Goal: Transaction & Acquisition: Purchase product/service

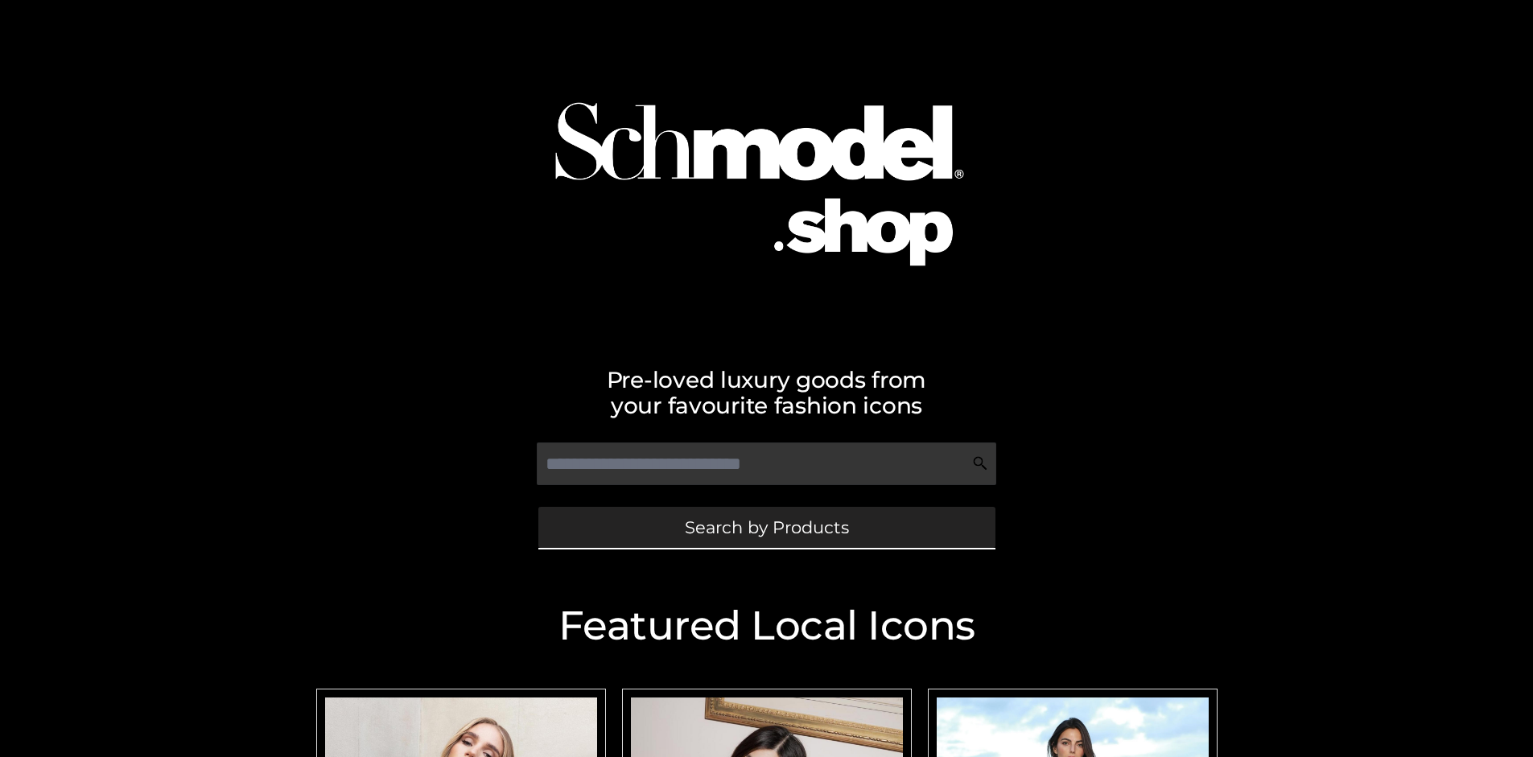
click at [766, 527] on span "Search by Products" at bounding box center [767, 527] width 164 height 17
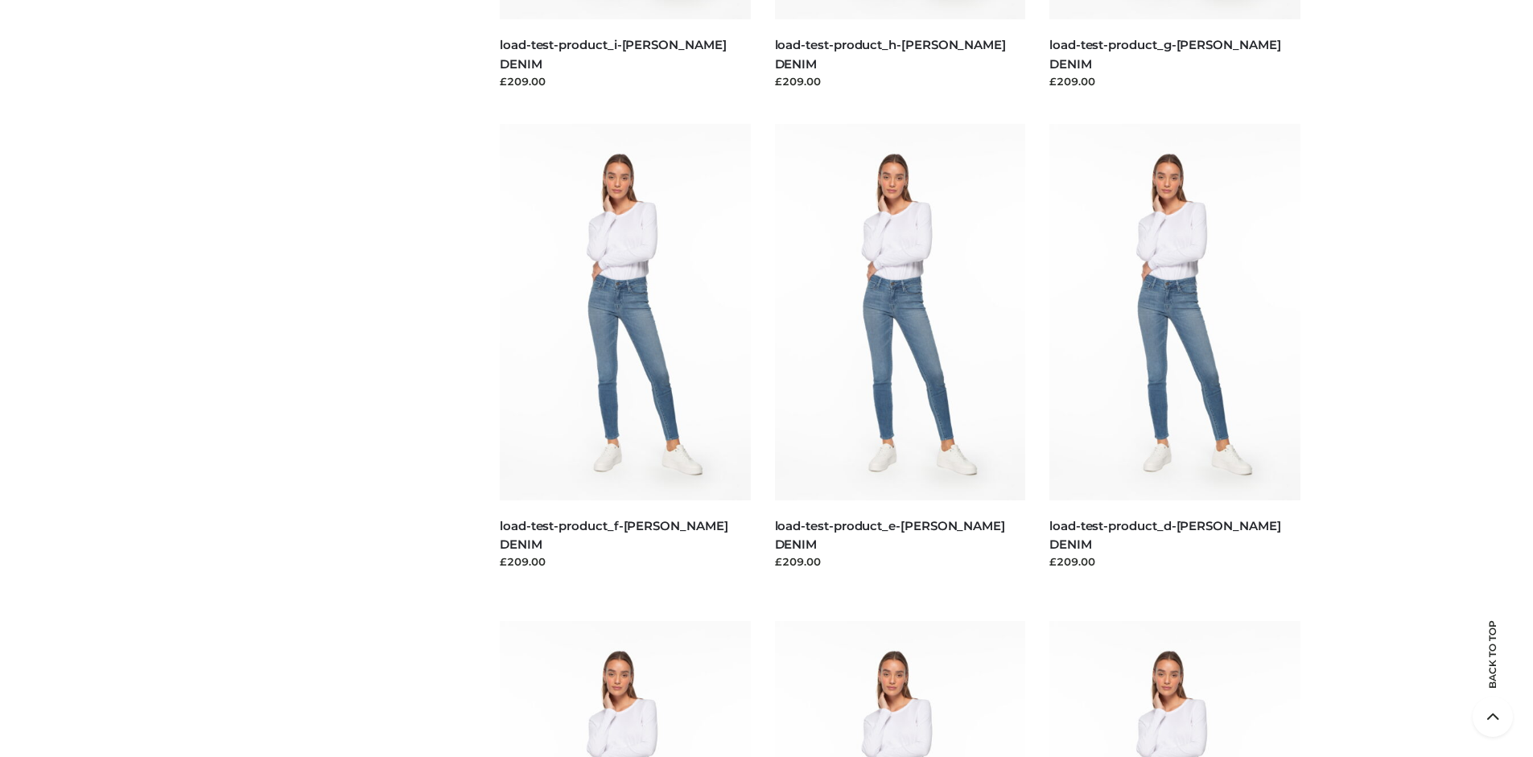
scroll to position [3376, 0]
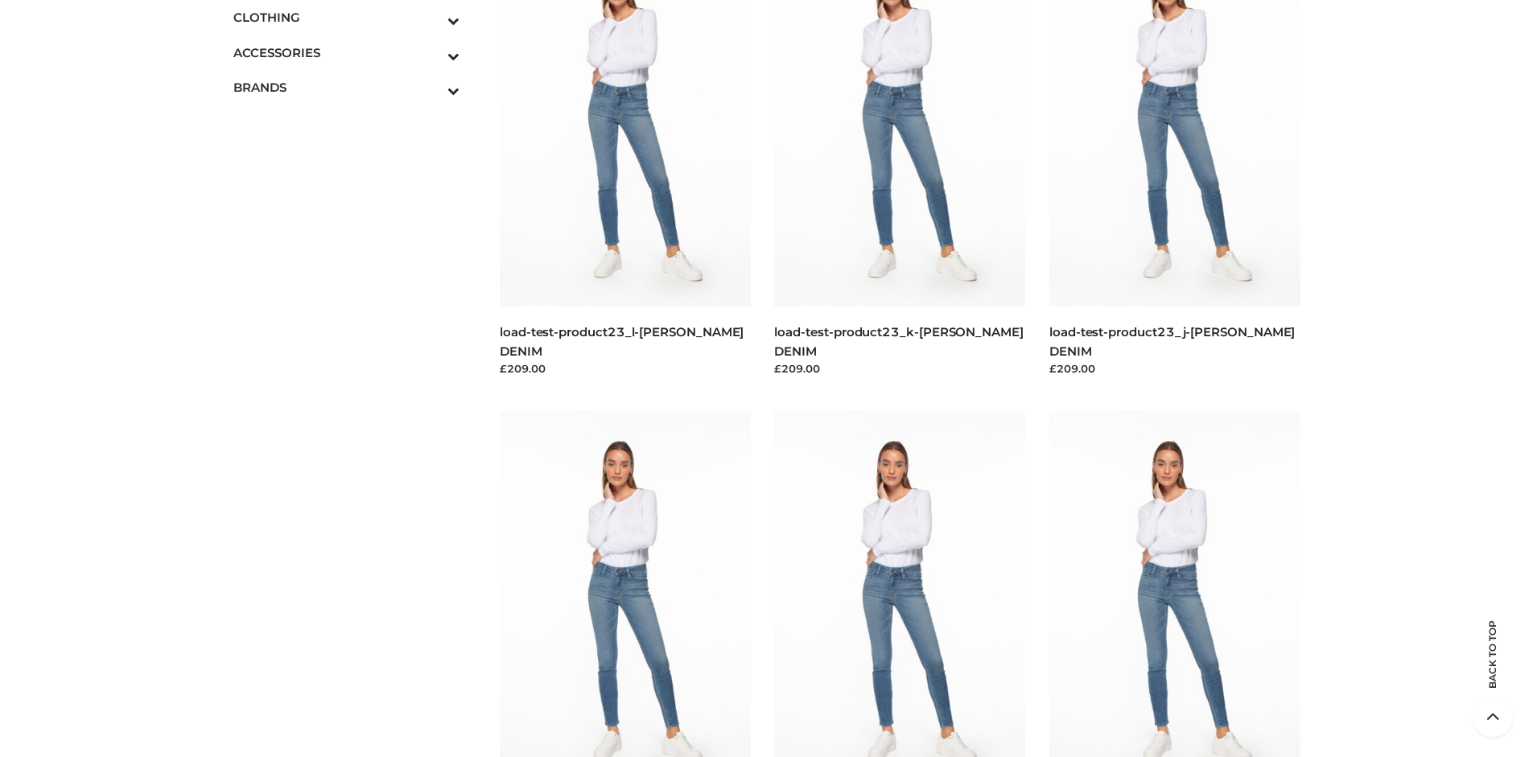
click at [354, 43] on span "DRESSES" at bounding box center [354, 52] width 211 height 19
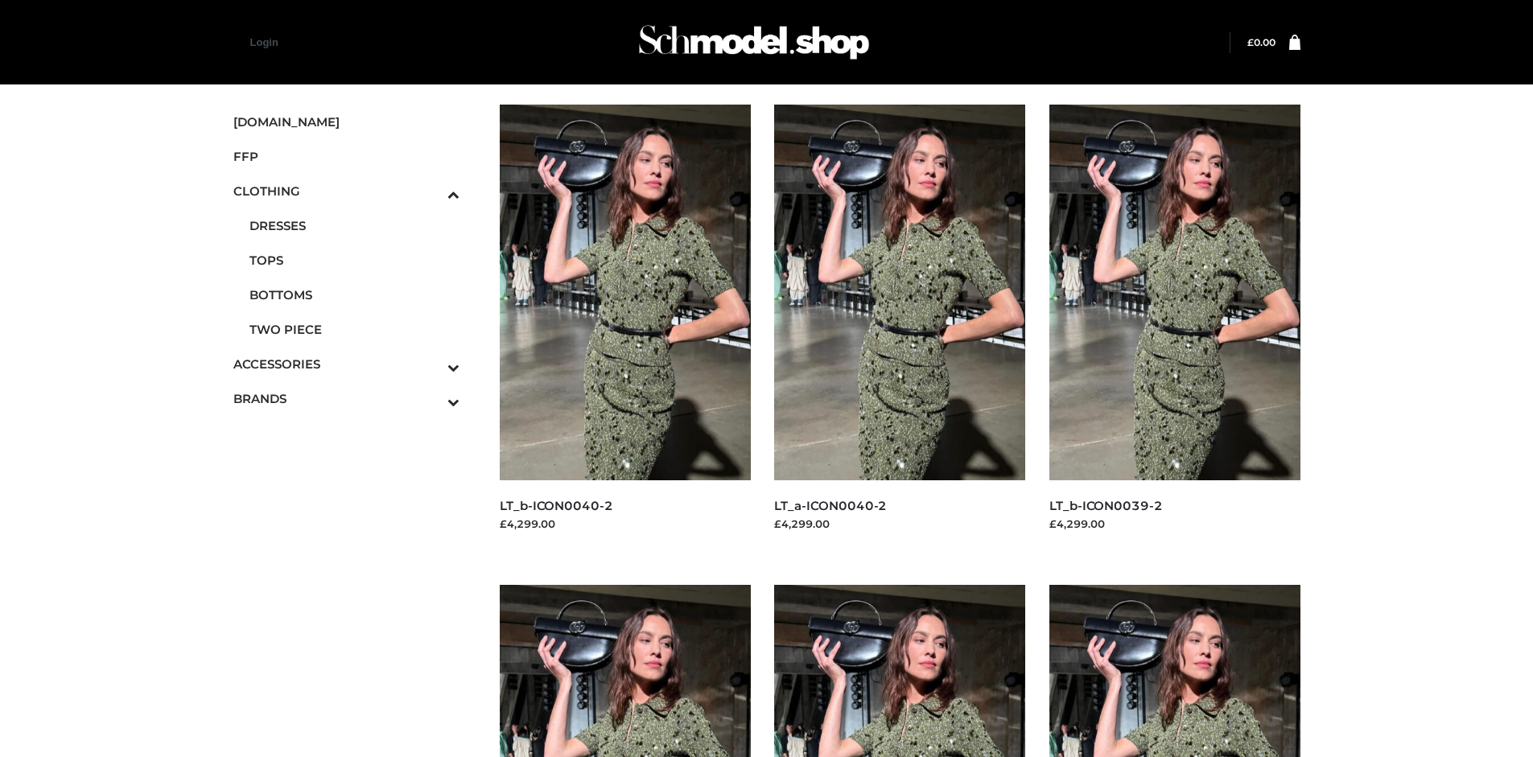
scroll to position [1237, 0]
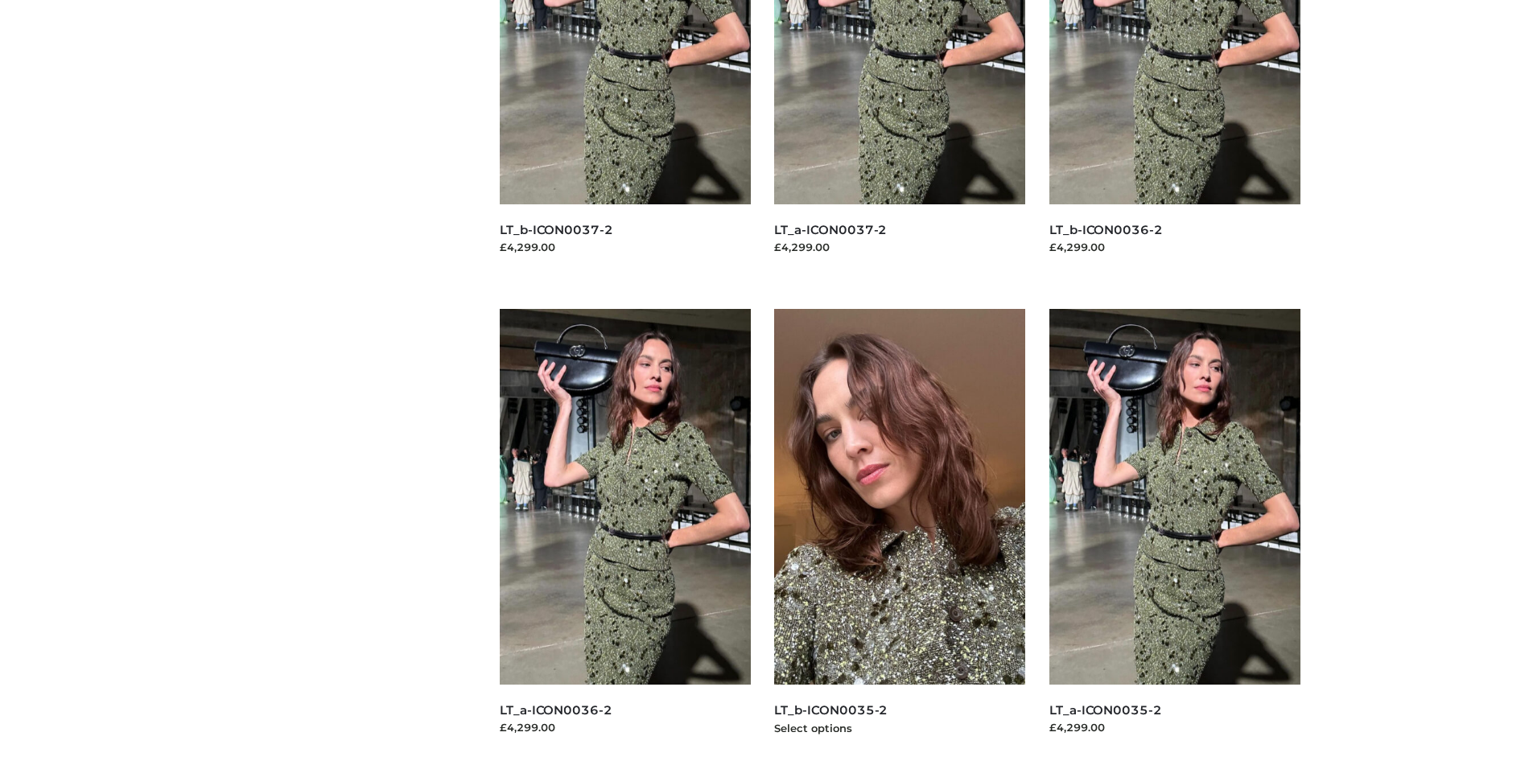
click at [899, 533] on img at bounding box center [899, 497] width 251 height 376
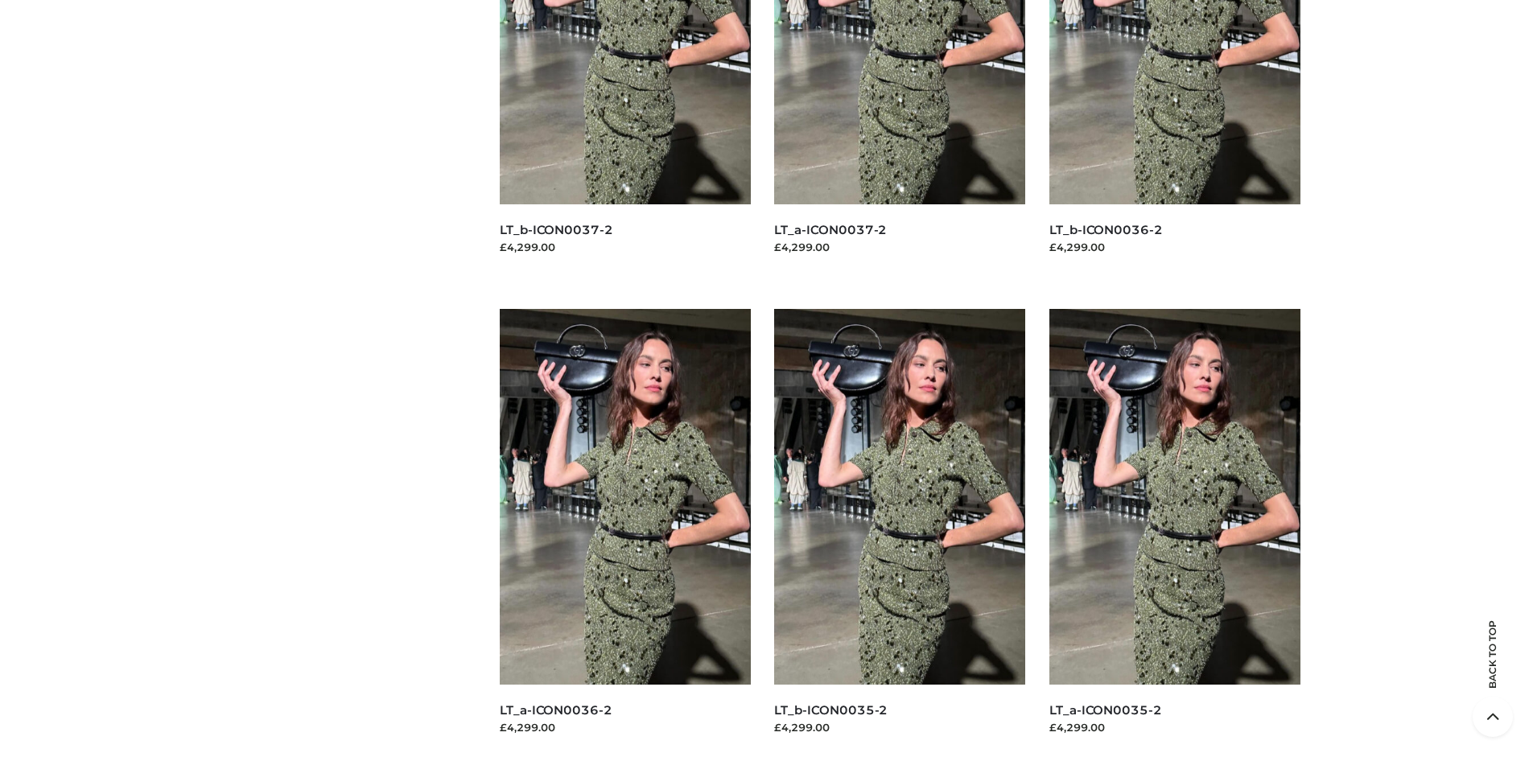
scroll to position [0, 0]
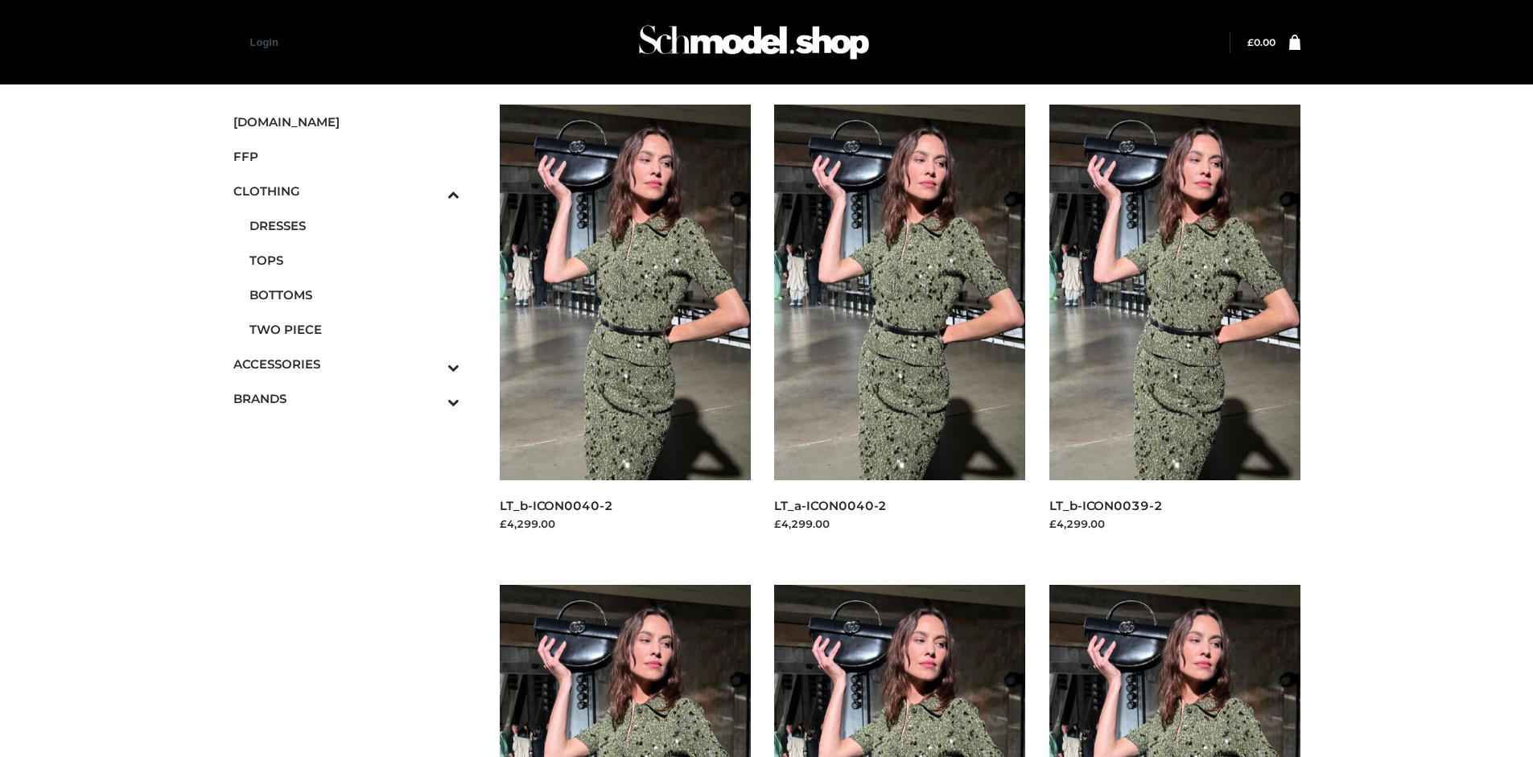
scroll to position [1237, 0]
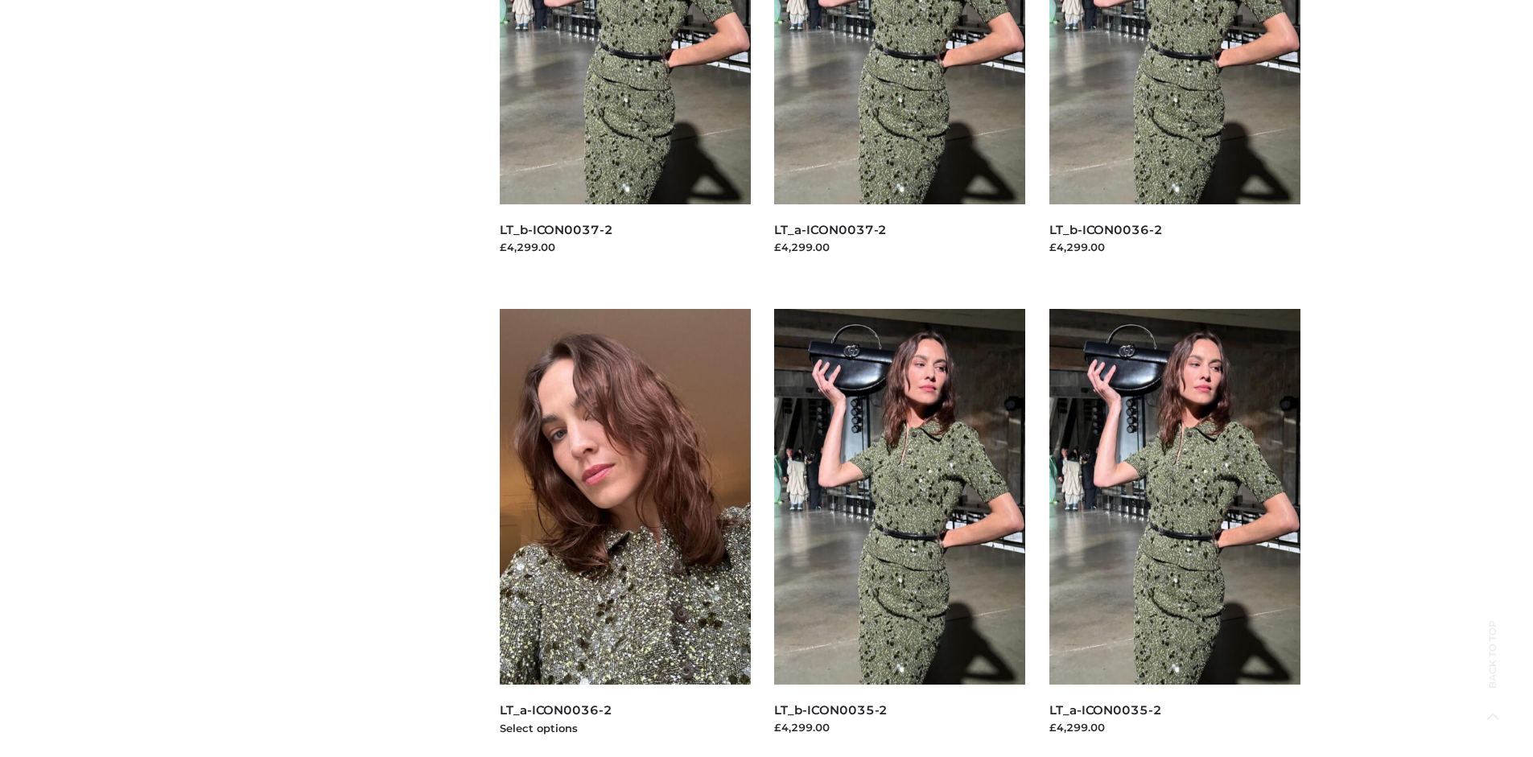
click at [624, 533] on img at bounding box center [625, 497] width 251 height 376
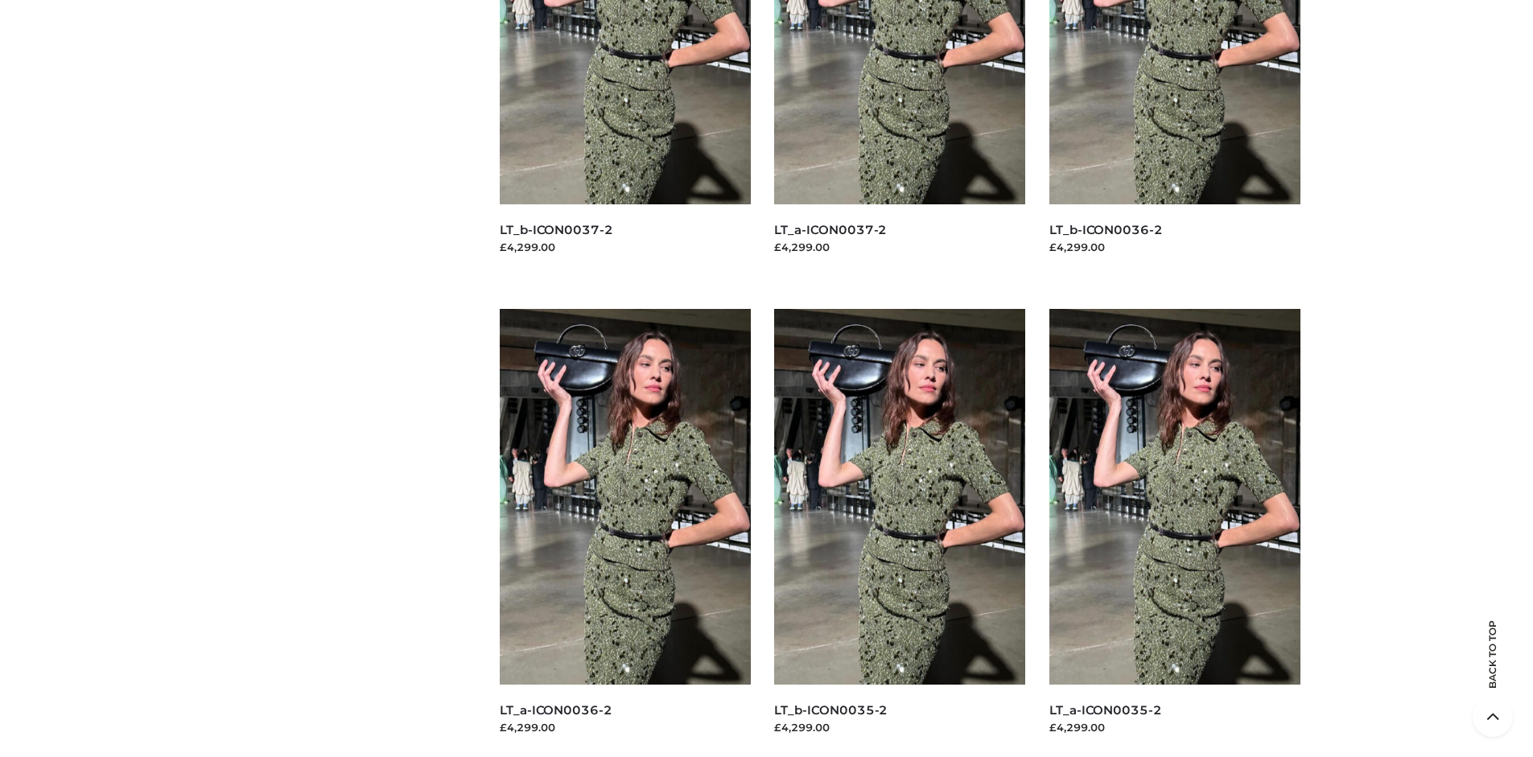
scroll to position [0, 0]
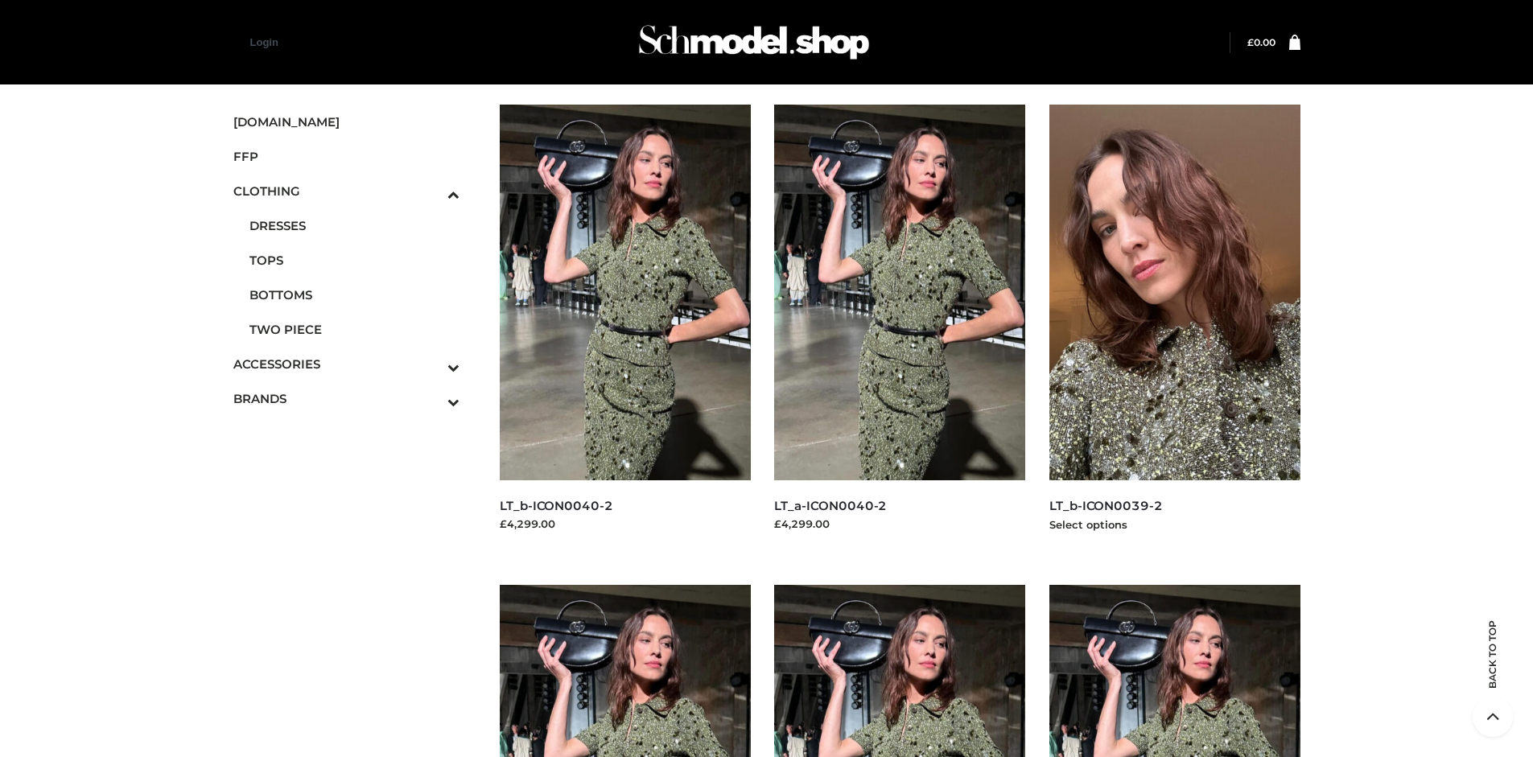
click at [1174, 328] on img at bounding box center [1174, 293] width 251 height 376
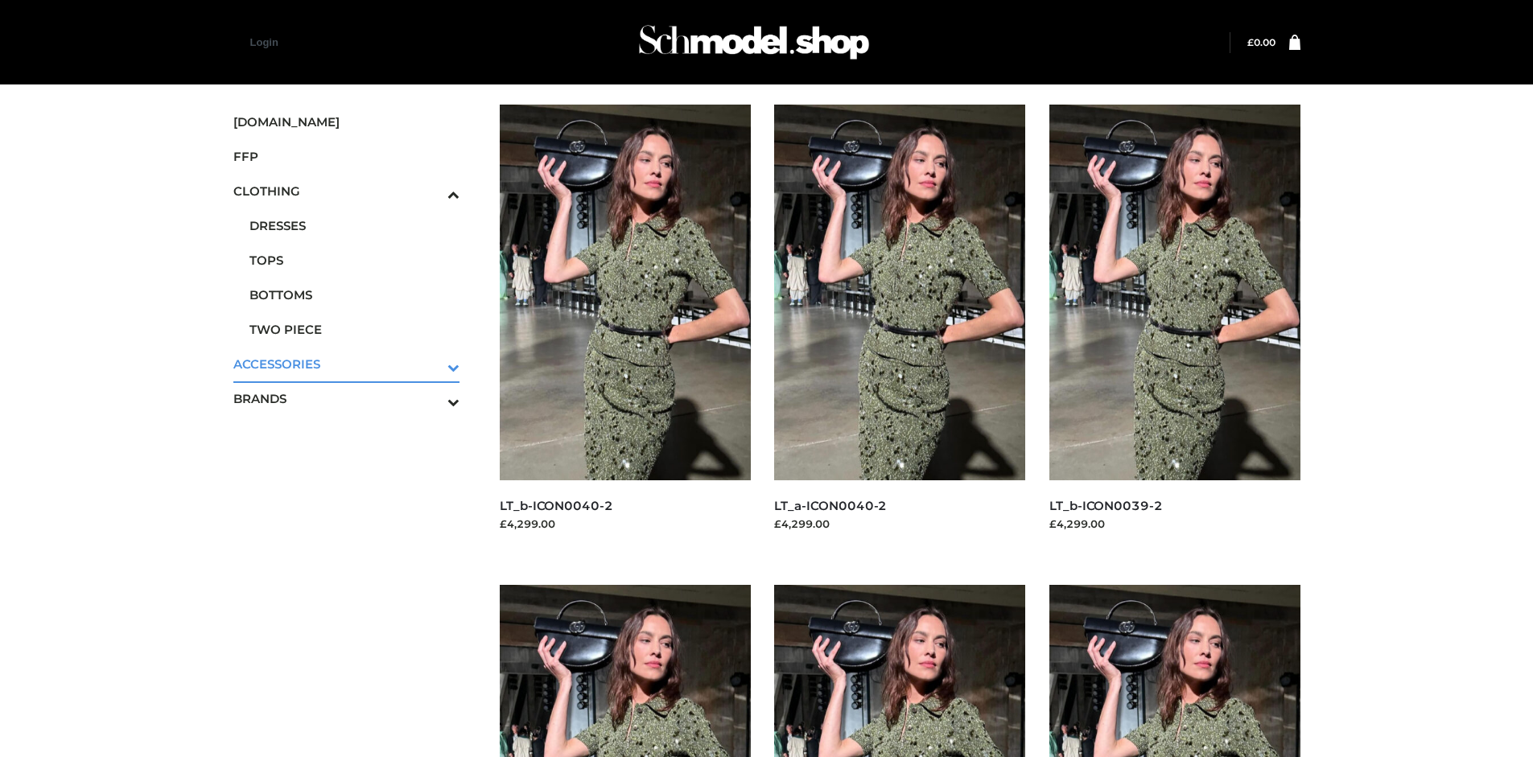
click at [431, 364] on icon "Toggle Submenu" at bounding box center [369, 367] width 180 height 19
click at [354, 294] on span "JEWELRY" at bounding box center [354, 295] width 211 height 19
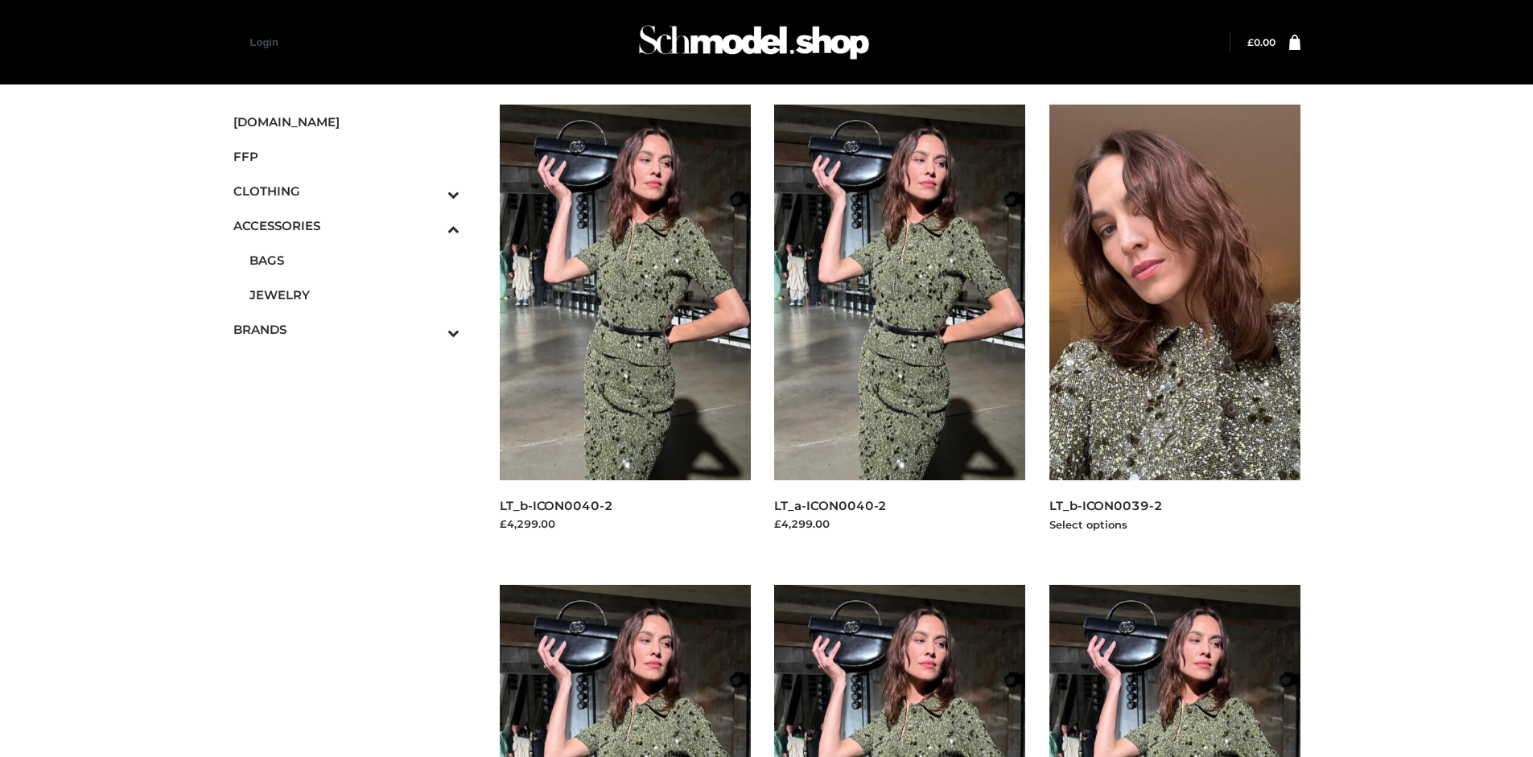
click at [1174, 328] on img at bounding box center [1174, 293] width 251 height 376
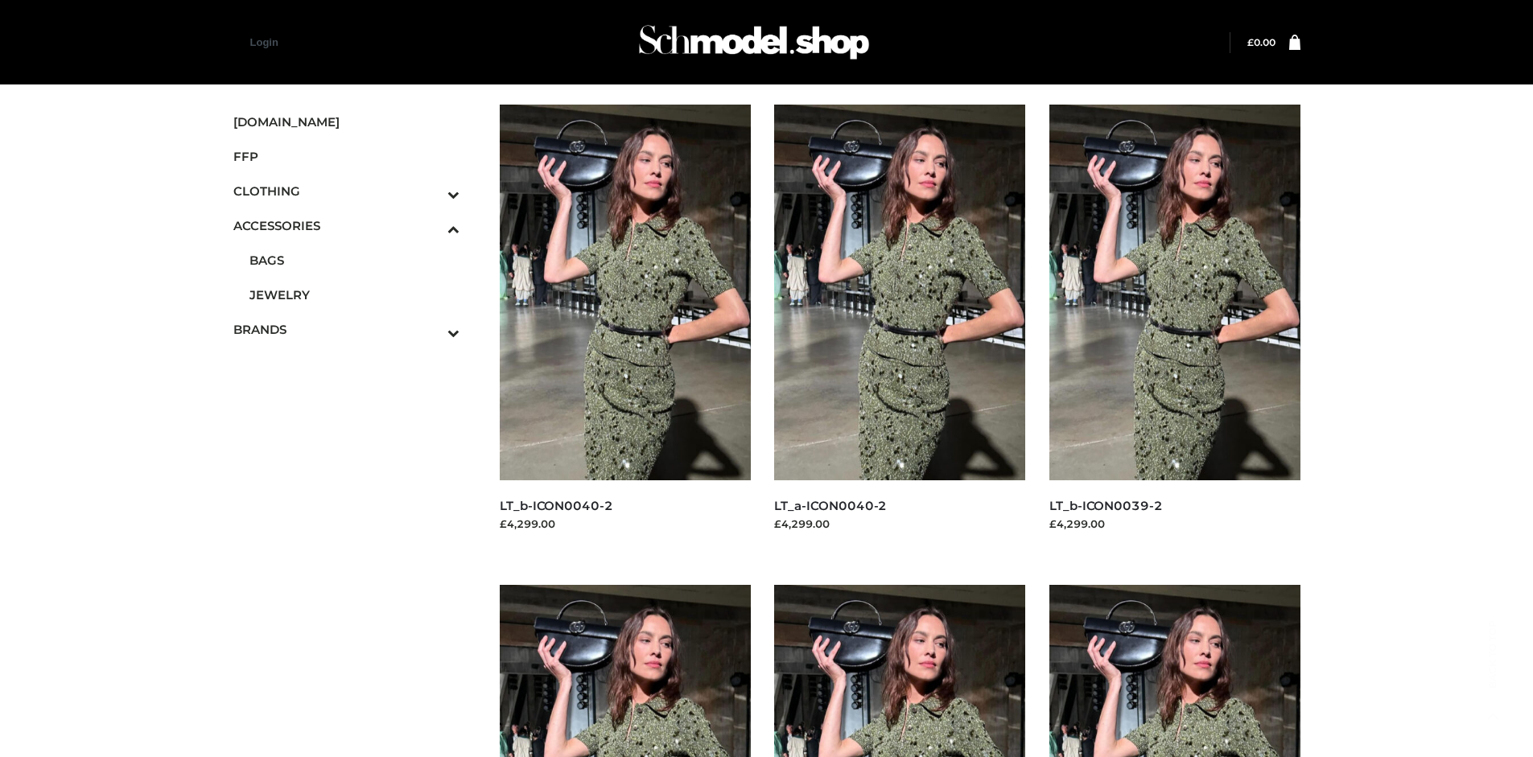
scroll to position [1237, 0]
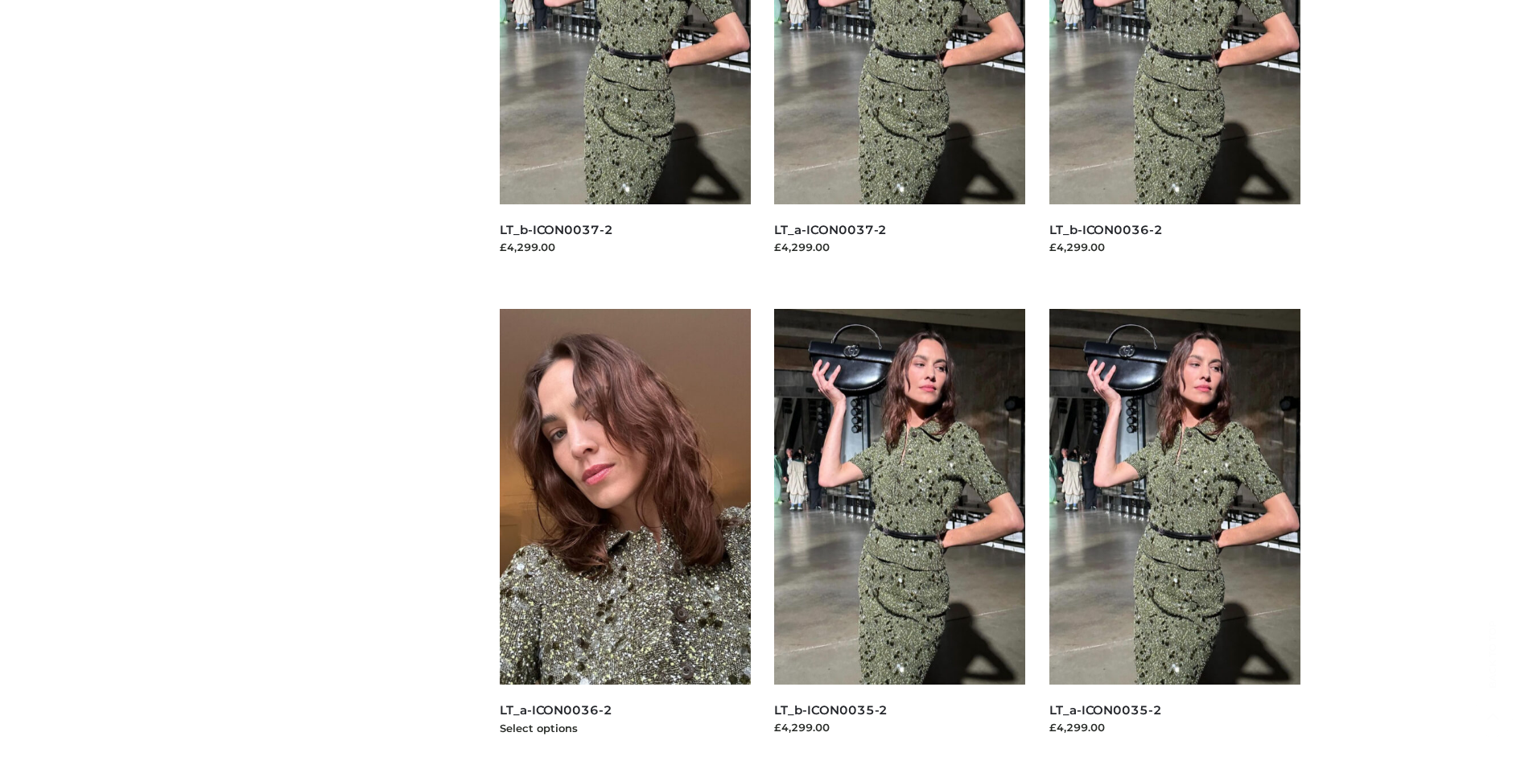
click at [624, 533] on img at bounding box center [625, 497] width 251 height 376
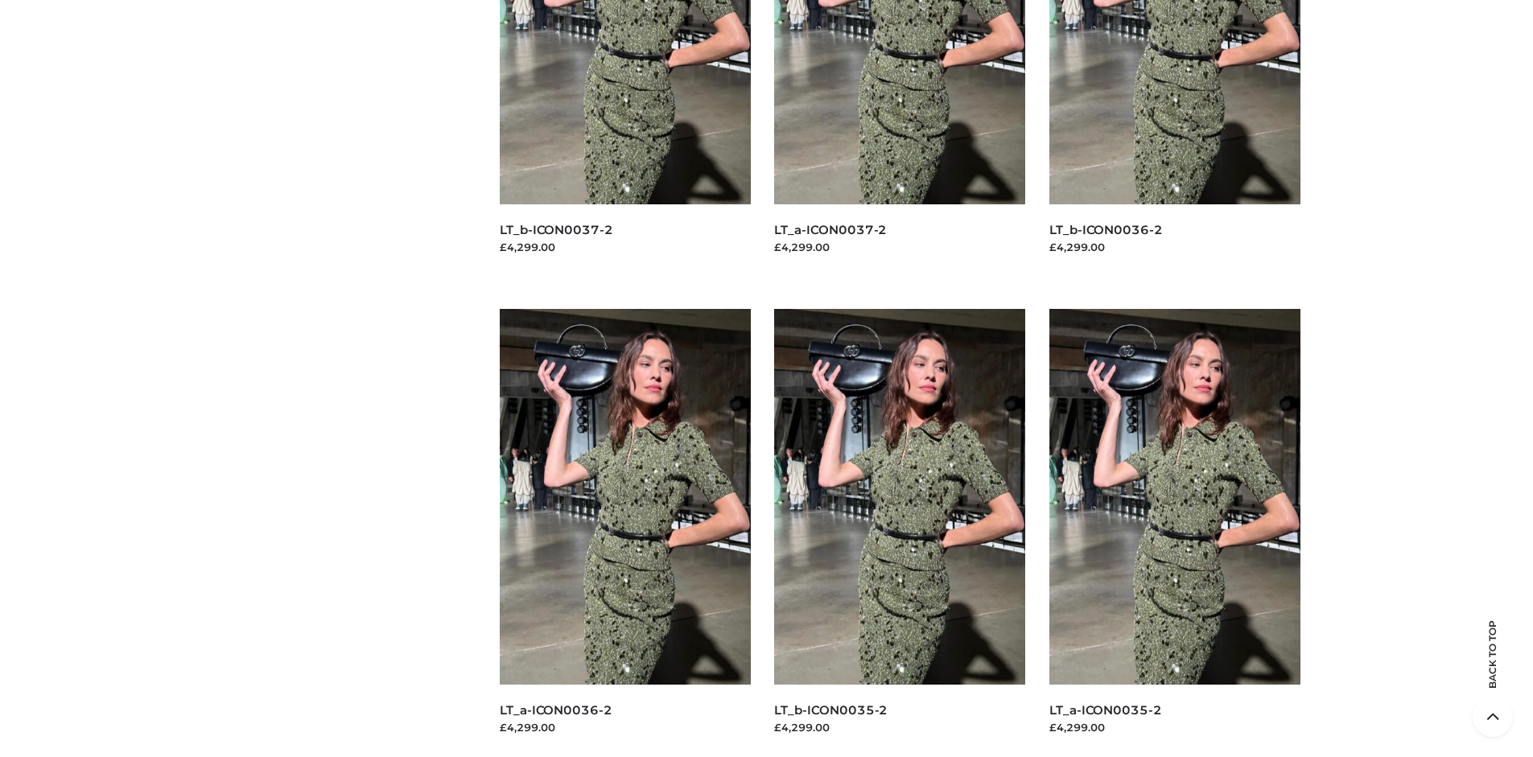
scroll to position [2215, 0]
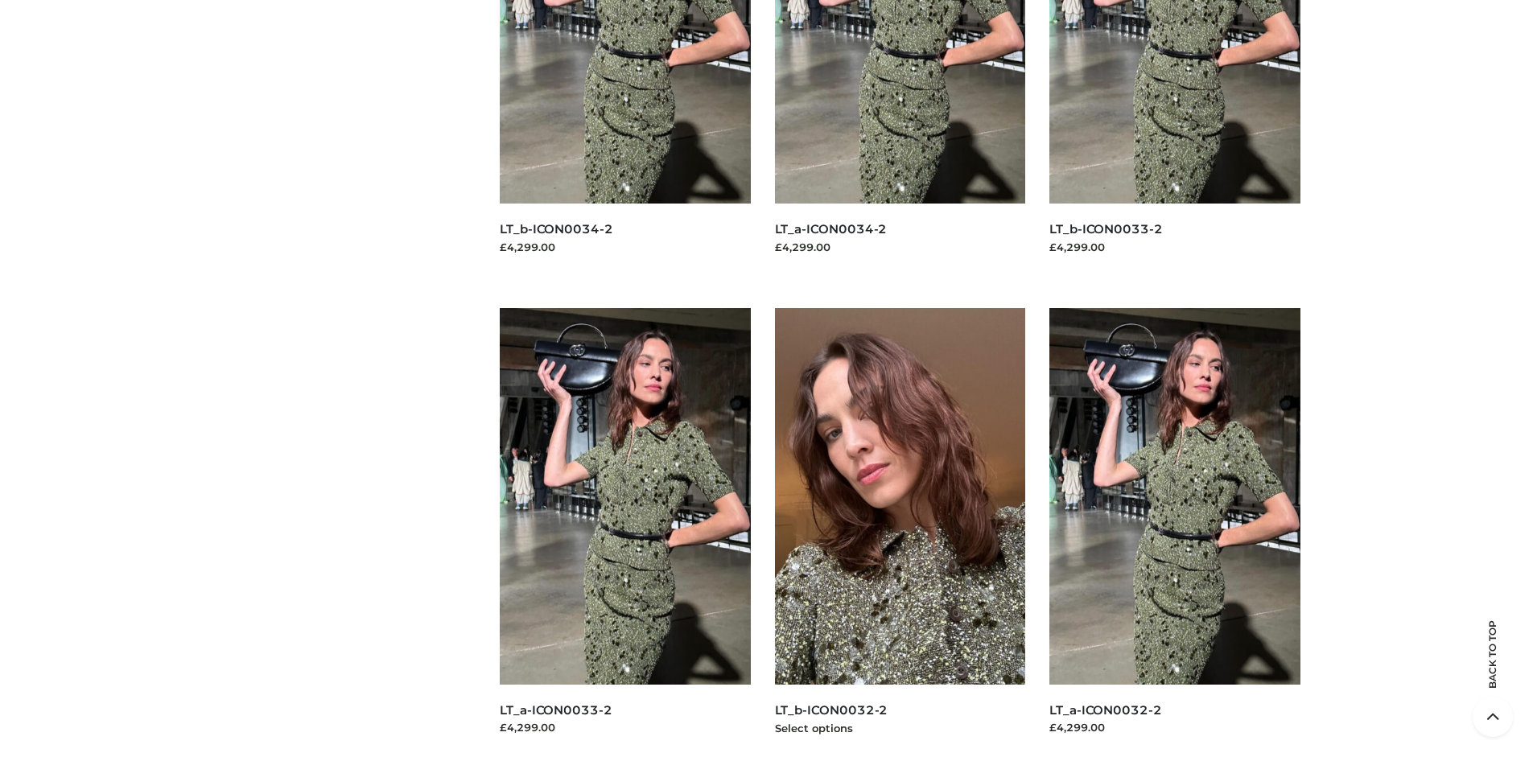
click at [899, 532] on img at bounding box center [900, 496] width 251 height 376
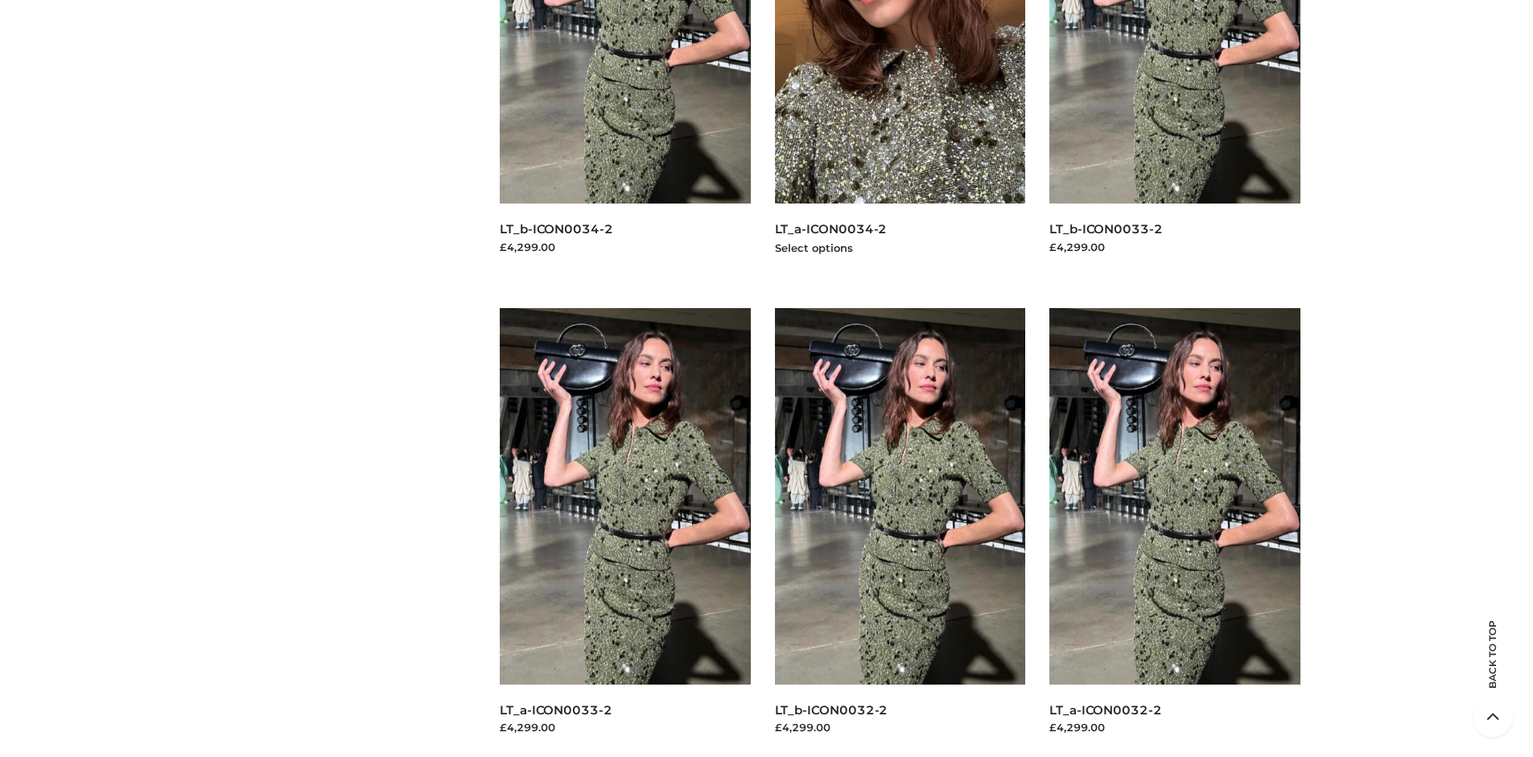
scroll to position [1734, 0]
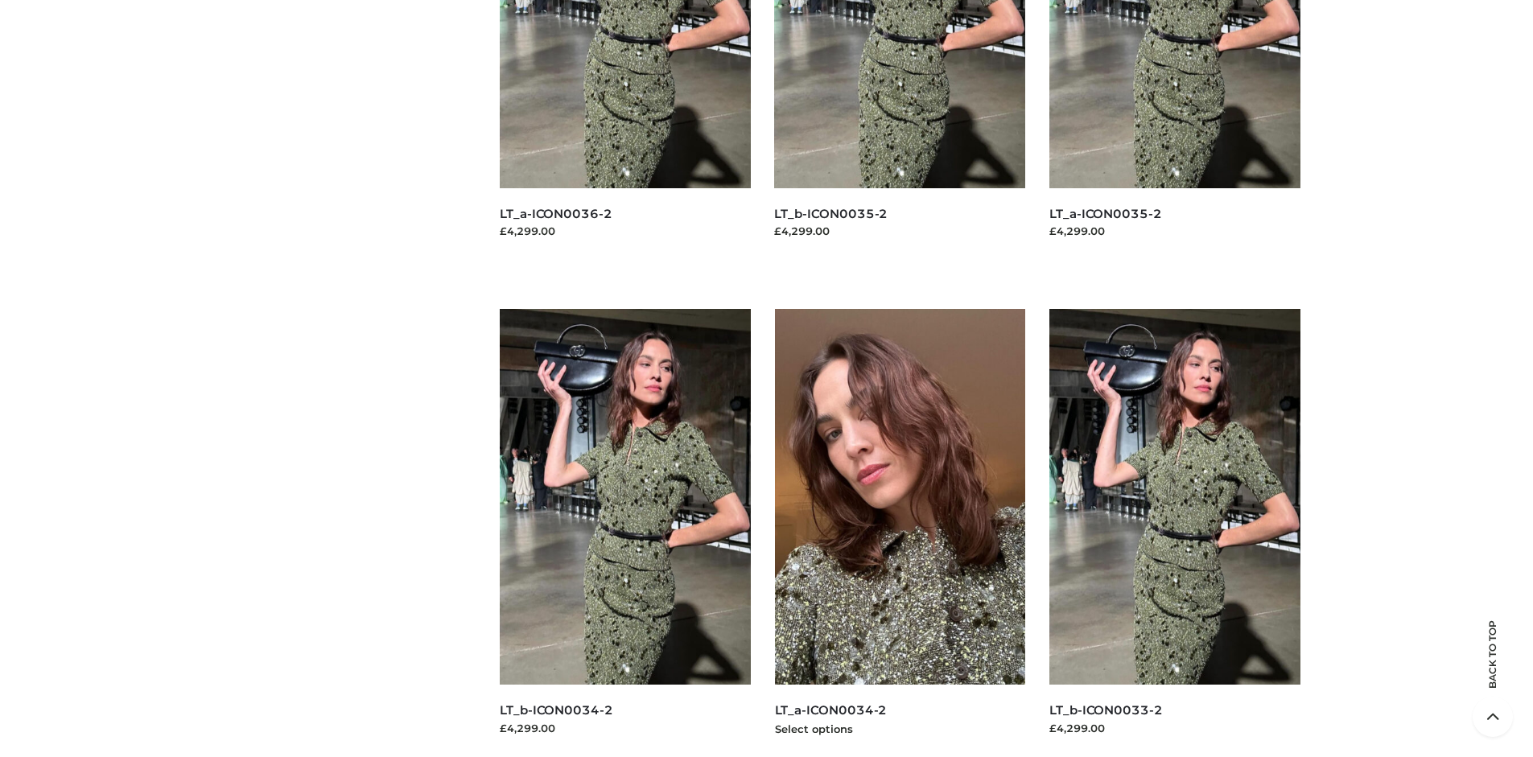
click at [899, 533] on img at bounding box center [900, 497] width 251 height 376
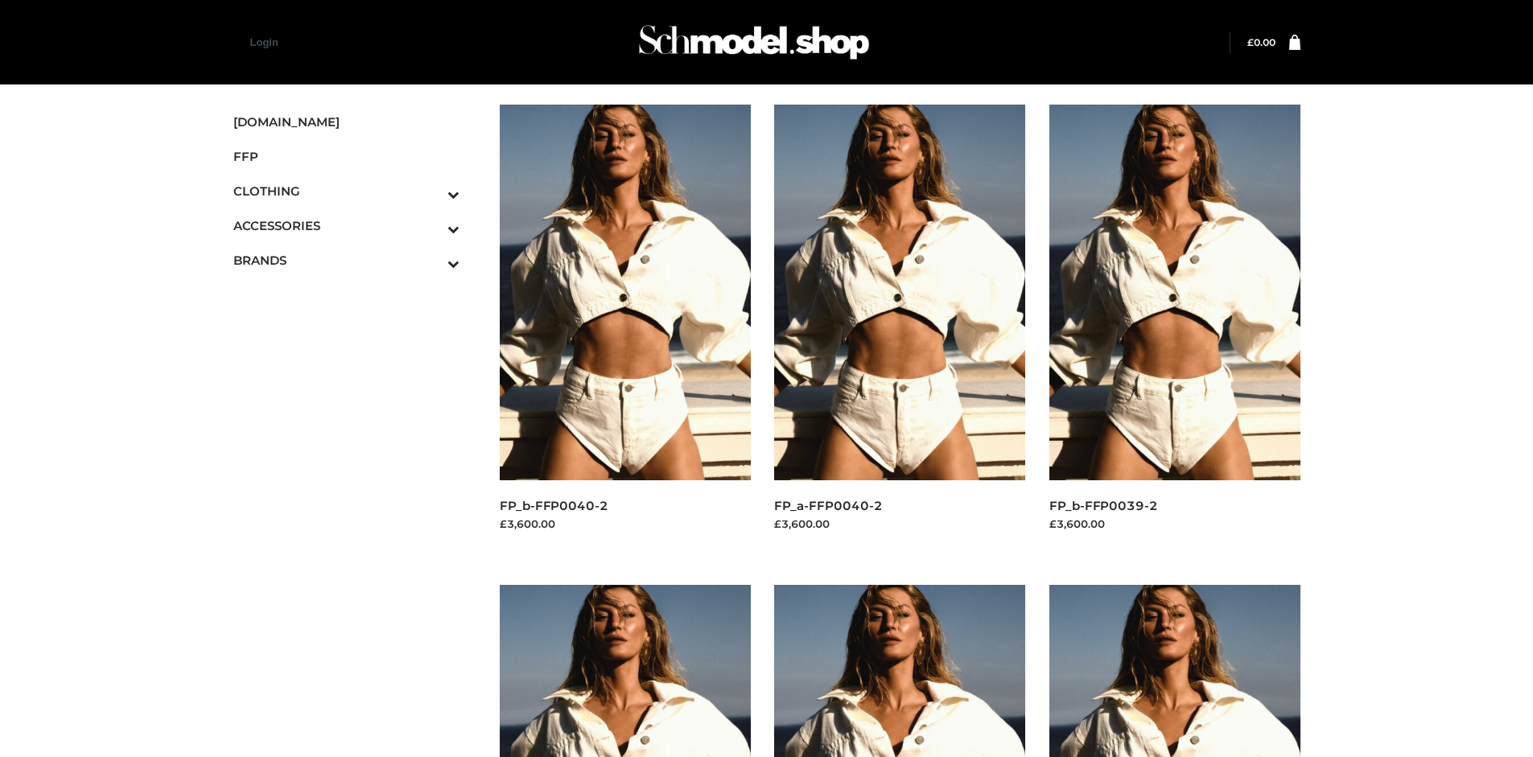
scroll to position [757, 0]
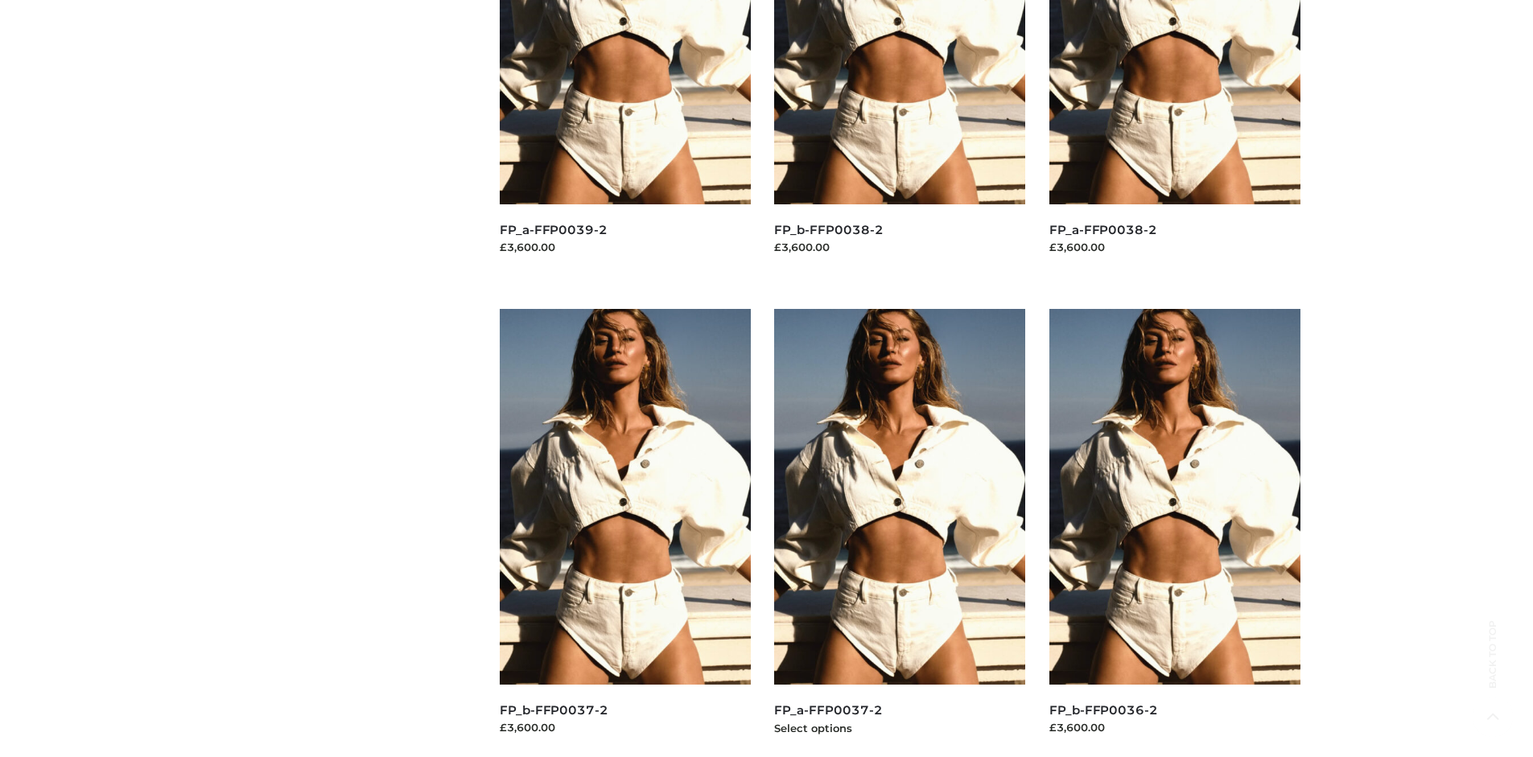
click at [899, 533] on img at bounding box center [899, 497] width 251 height 376
click at [1174, 533] on img at bounding box center [1174, 497] width 251 height 376
click at [624, 533] on img at bounding box center [625, 497] width 251 height 376
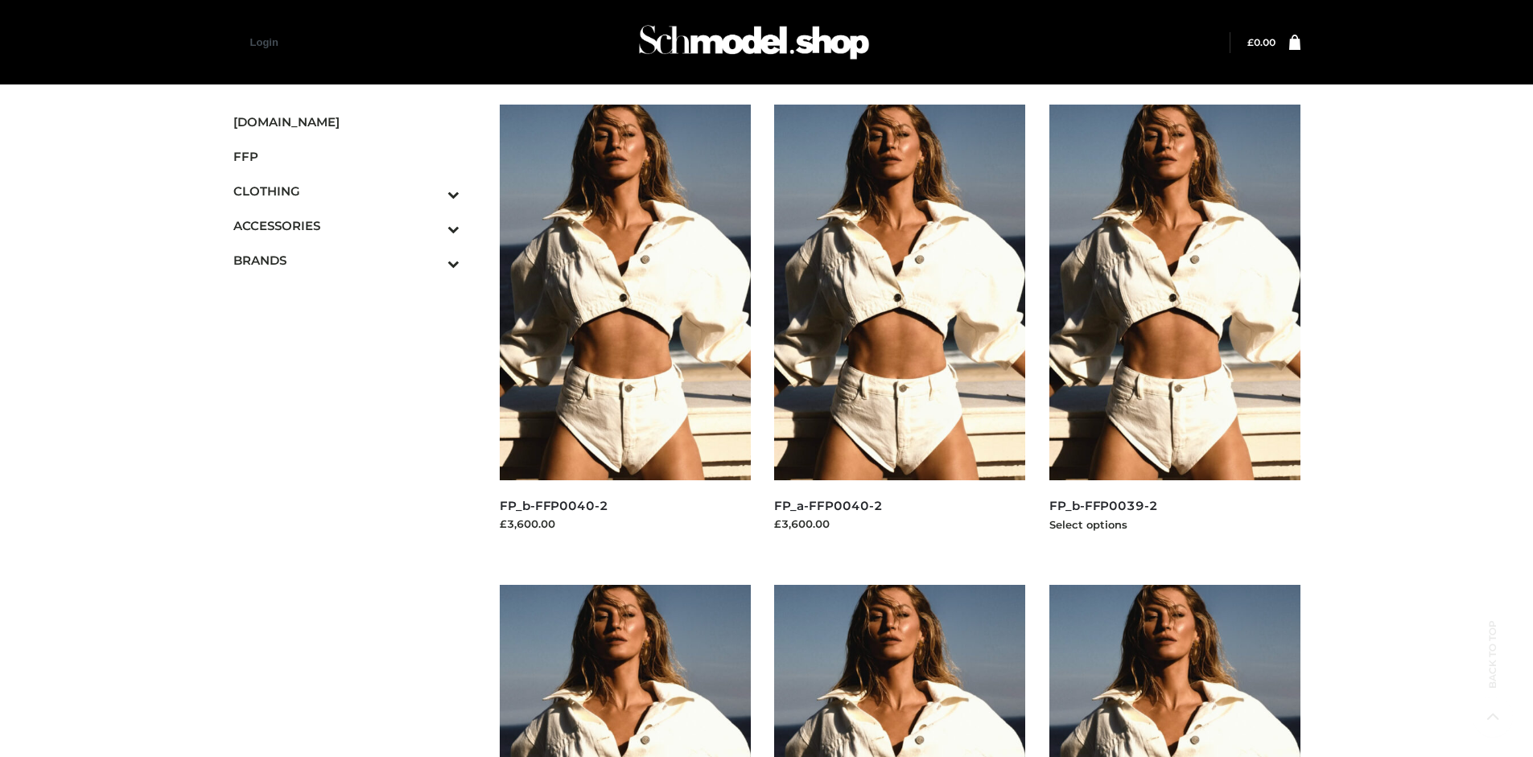
click at [1174, 328] on img at bounding box center [1174, 293] width 251 height 376
click at [431, 260] on icon "Toggle Submenu" at bounding box center [369, 263] width 180 height 19
click at [354, 286] on span "OPP SWIMWEAR" at bounding box center [354, 295] width 211 height 19
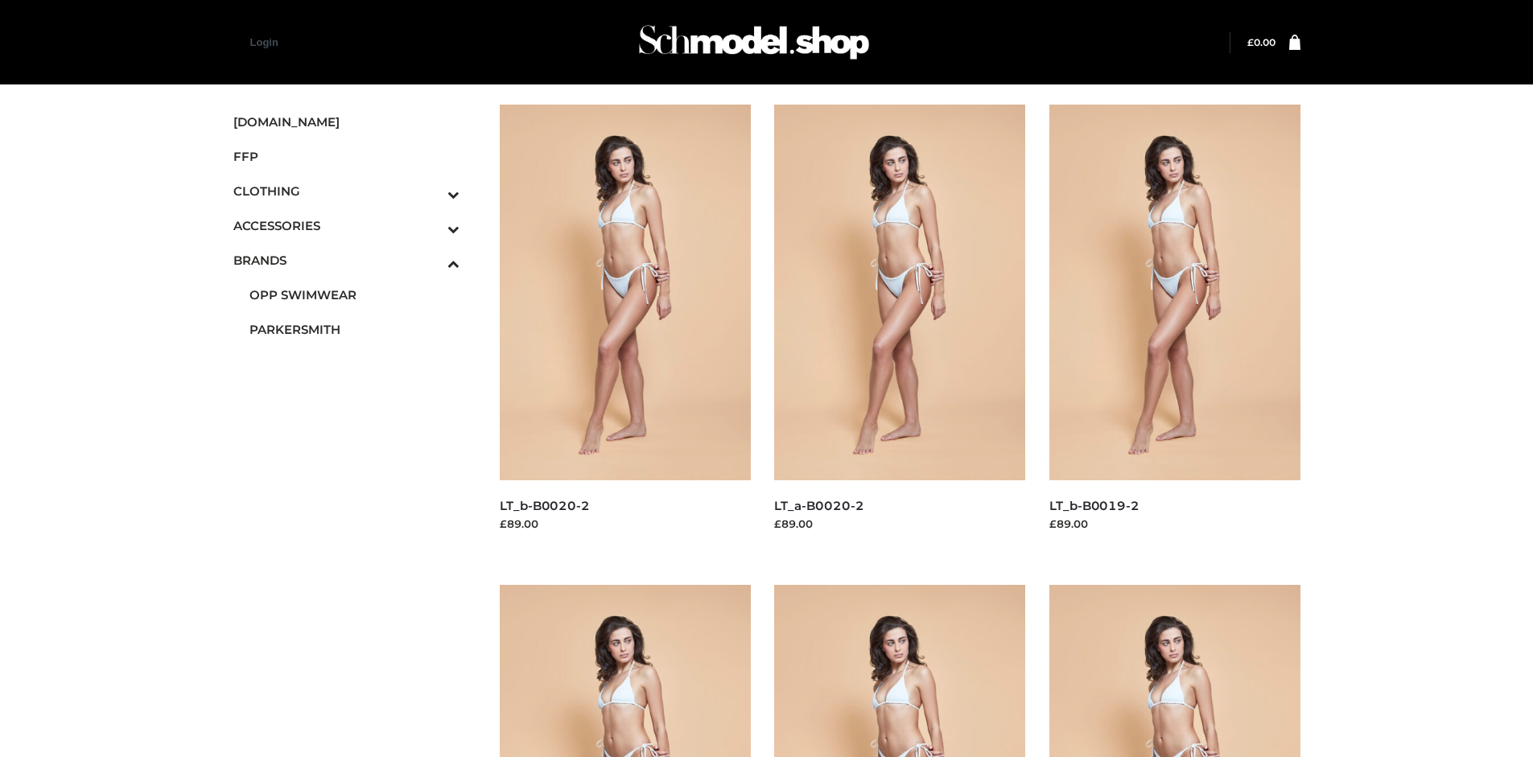
scroll to position [1237, 0]
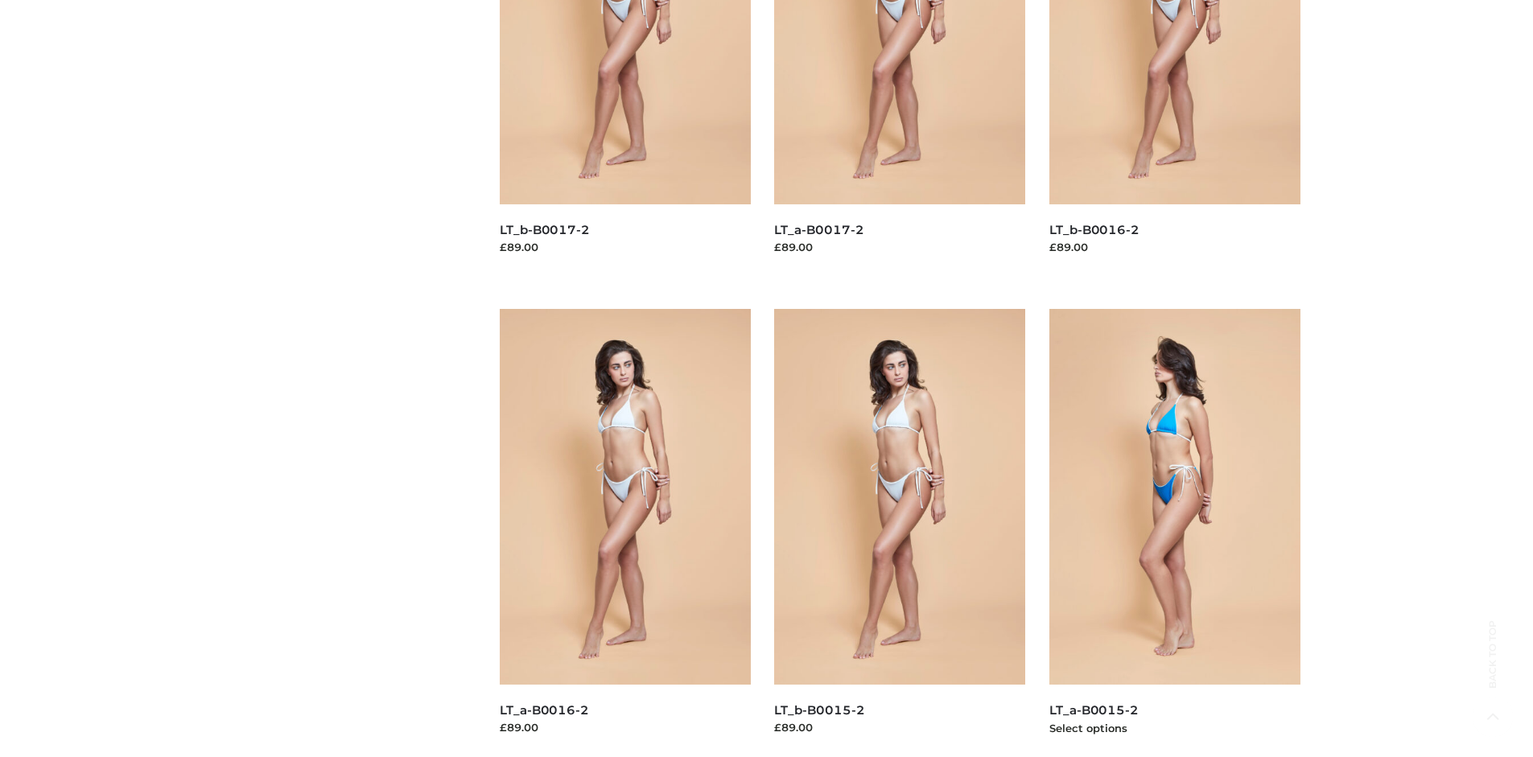
click at [1174, 533] on img at bounding box center [1174, 497] width 251 height 376
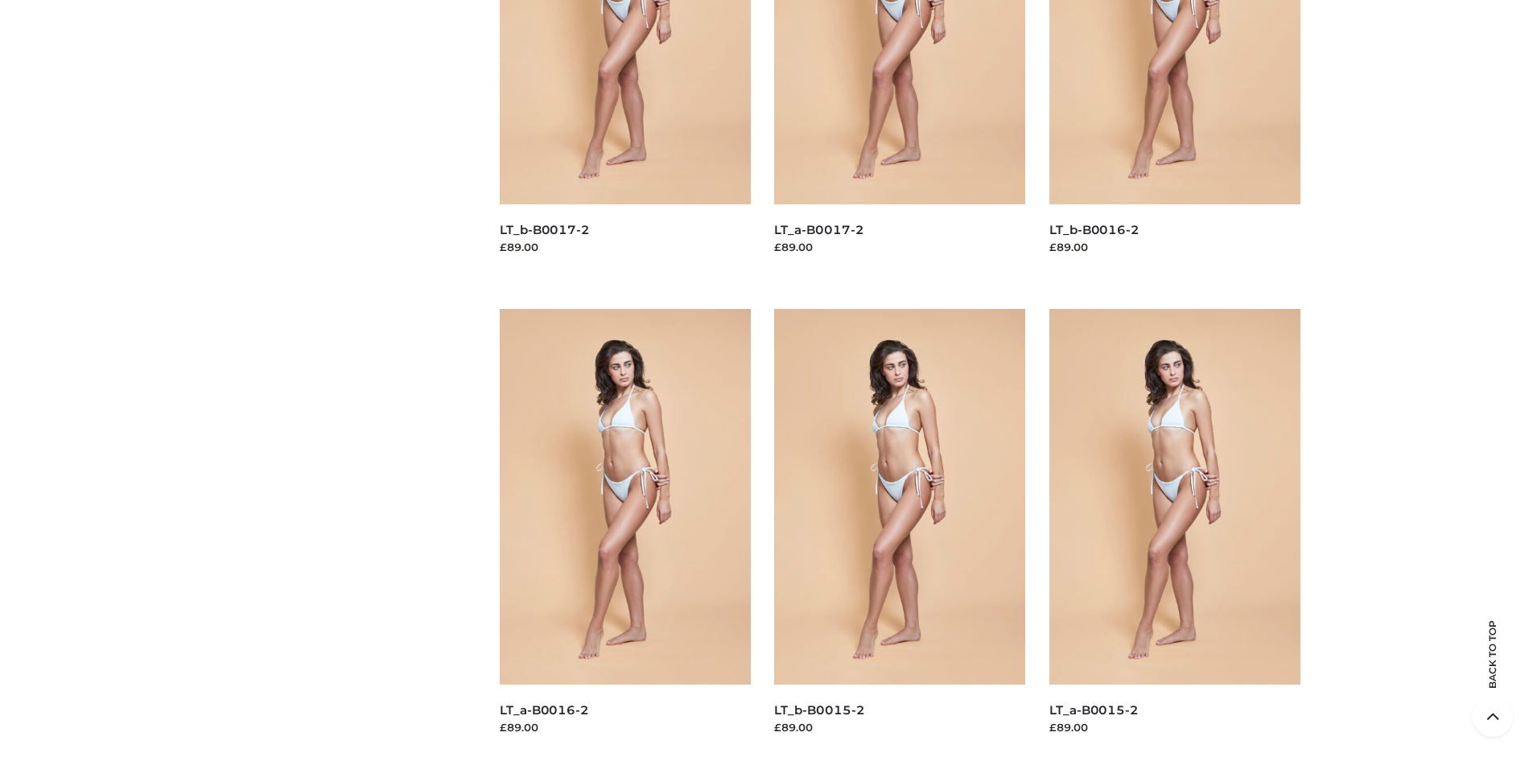
scroll to position [0, 0]
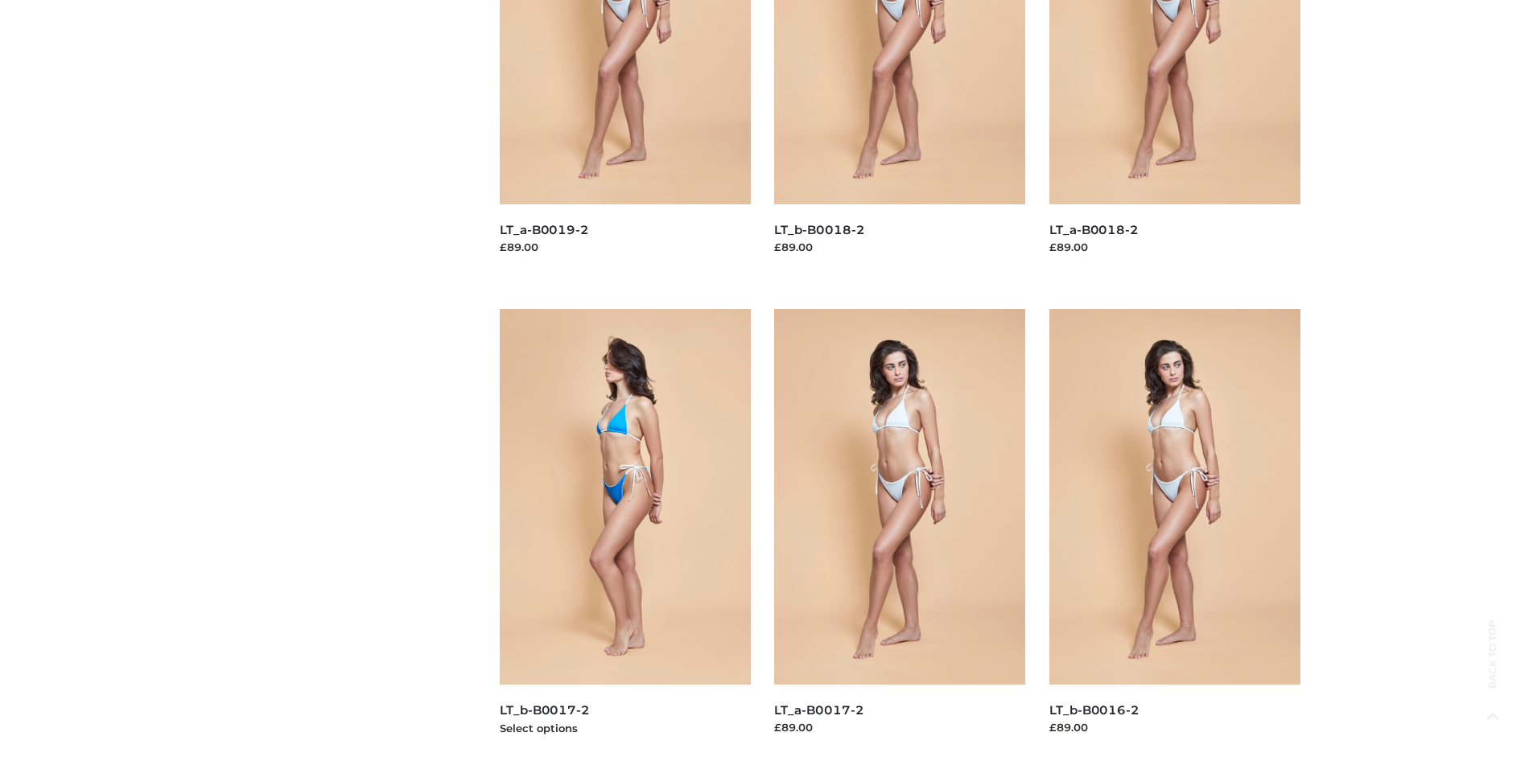
click at [624, 533] on img at bounding box center [625, 497] width 251 height 376
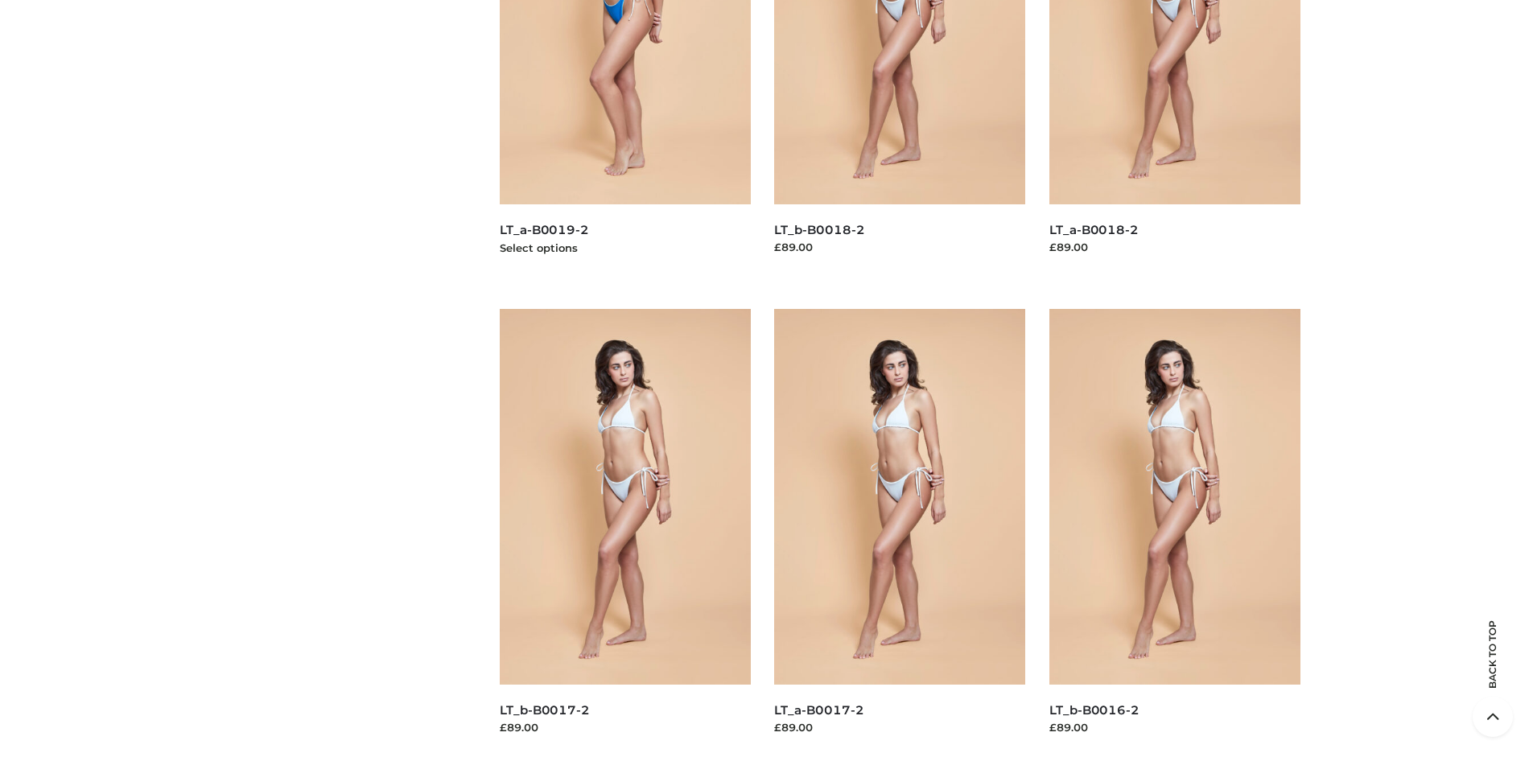
scroll to position [0, 0]
